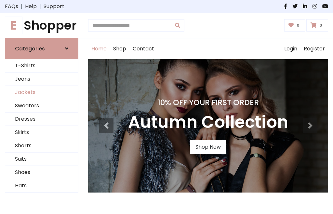
click at [42, 92] on link "Jackets" at bounding box center [41, 92] width 73 height 13
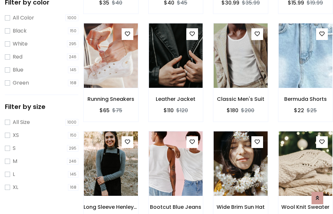
scroll to position [33, 0]
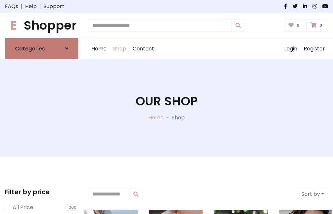
click at [42, 48] on h6 "Categories" at bounding box center [30, 49] width 30 height 6
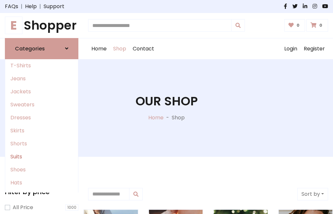
click at [42, 156] on link "Suits" at bounding box center [41, 156] width 73 height 13
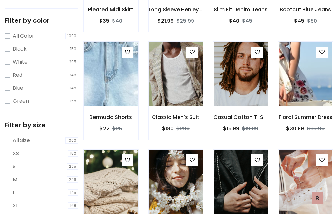
scroll to position [33, 0]
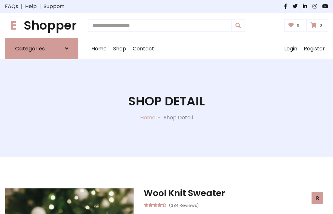
scroll to position [608, 0]
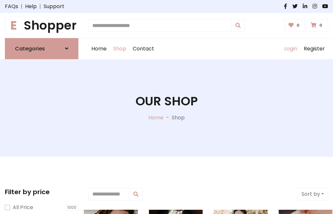
click at [290, 48] on link "Login" at bounding box center [291, 48] width 20 height 21
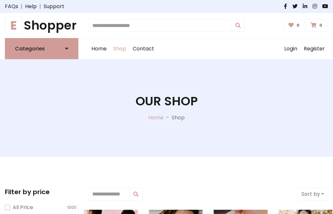
scroll to position [33, 0]
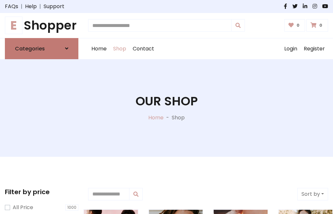
click at [67, 48] on icon at bounding box center [66, 48] width 3 height 5
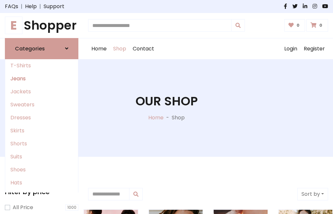
click at [42, 78] on link "Jeans" at bounding box center [41, 78] width 73 height 13
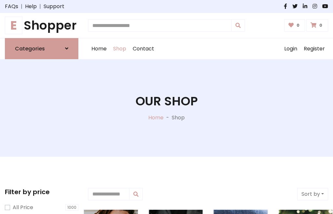
scroll to position [33, 0]
